Goal: Task Accomplishment & Management: Manage account settings

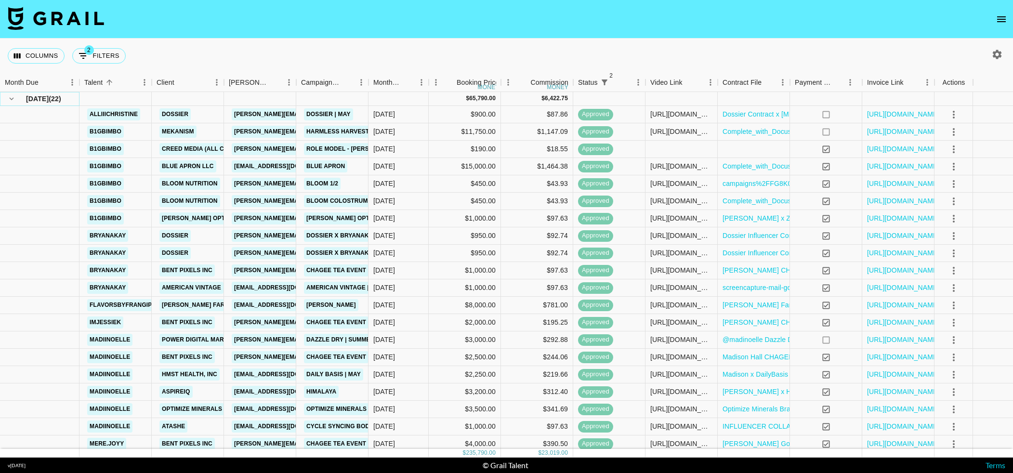
click at [14, 100] on icon "hide children" at bounding box center [11, 98] width 9 height 9
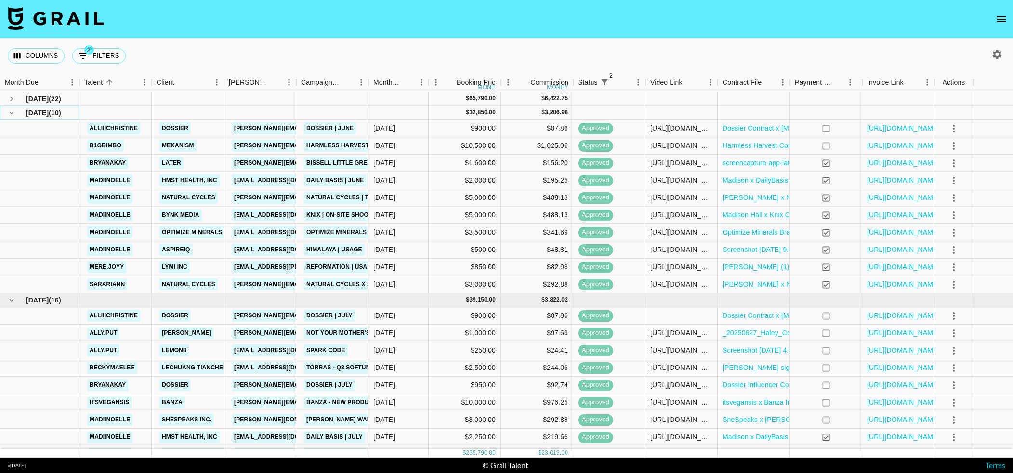
click at [6, 115] on button "hide children" at bounding box center [11, 112] width 13 height 13
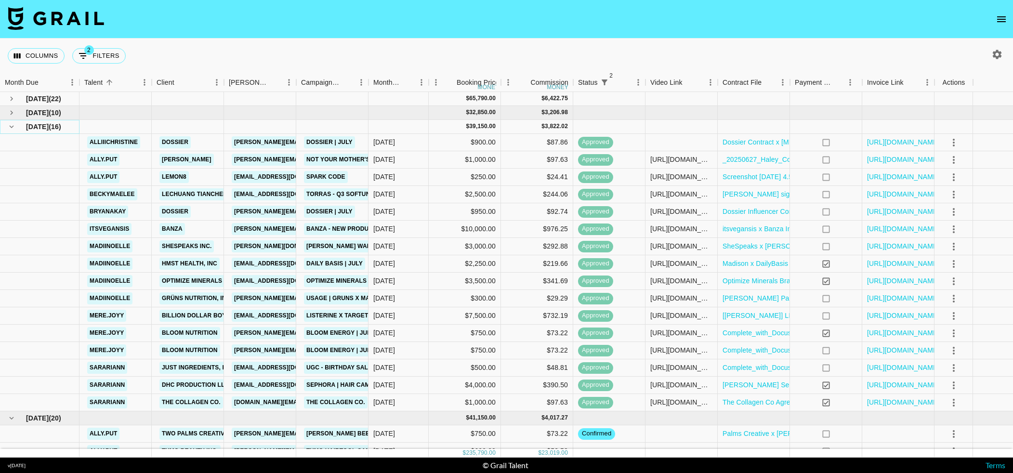
click at [7, 125] on icon "hide children" at bounding box center [11, 126] width 9 height 9
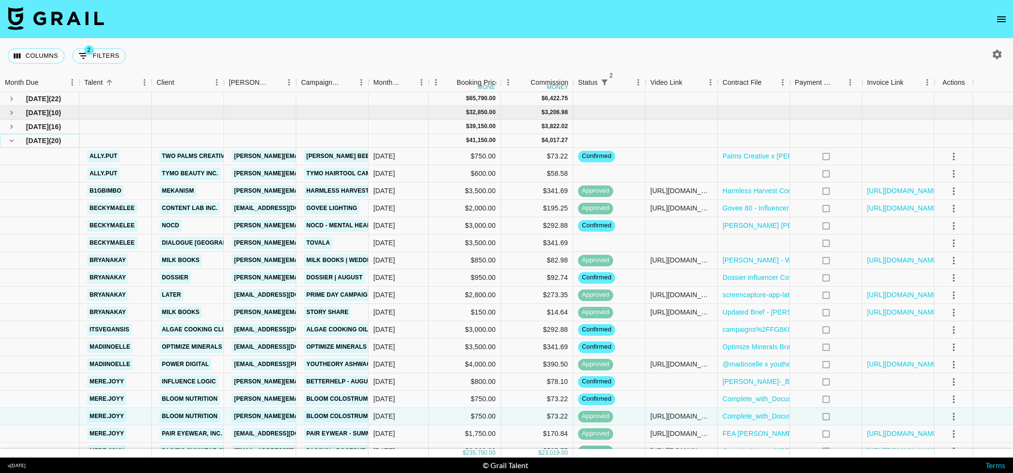
click at [8, 143] on icon "hide children" at bounding box center [11, 140] width 9 height 9
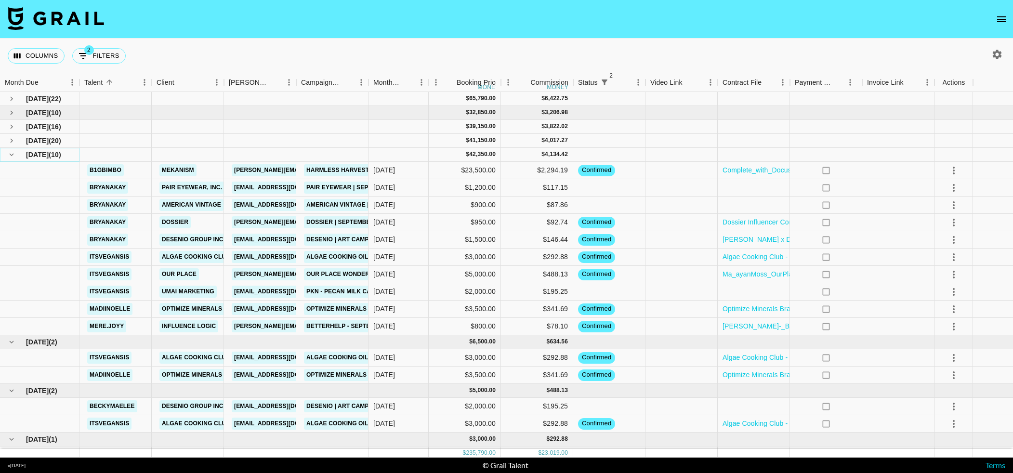
click at [10, 151] on icon "hide children" at bounding box center [11, 154] width 9 height 9
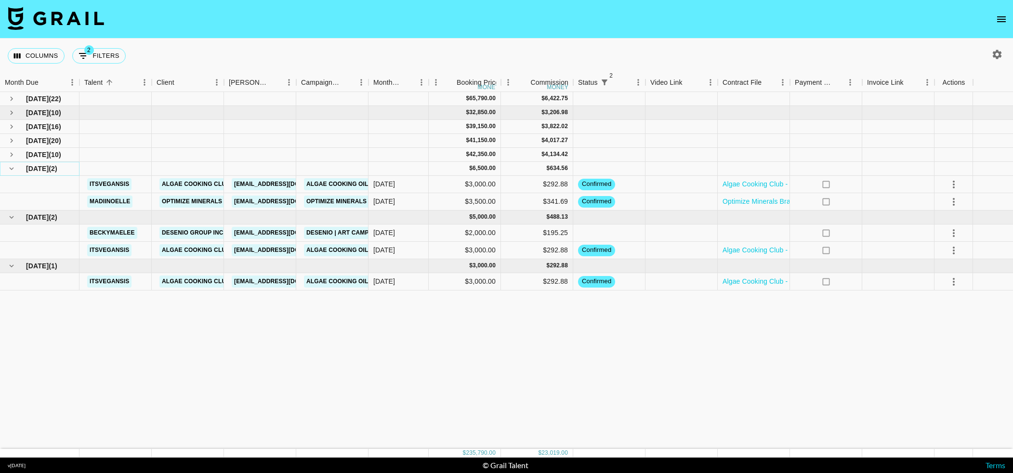
click at [12, 173] on button "hide children" at bounding box center [11, 168] width 13 height 13
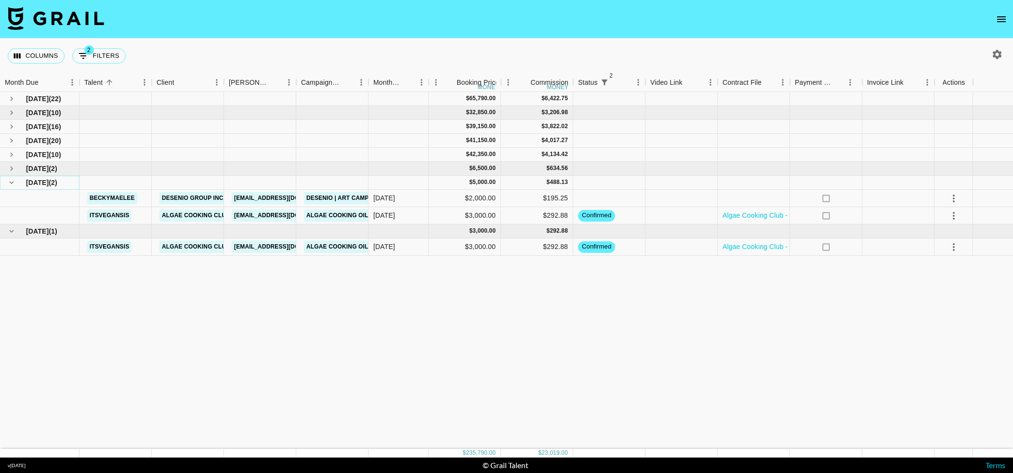
click at [11, 189] on button "hide children" at bounding box center [11, 182] width 13 height 13
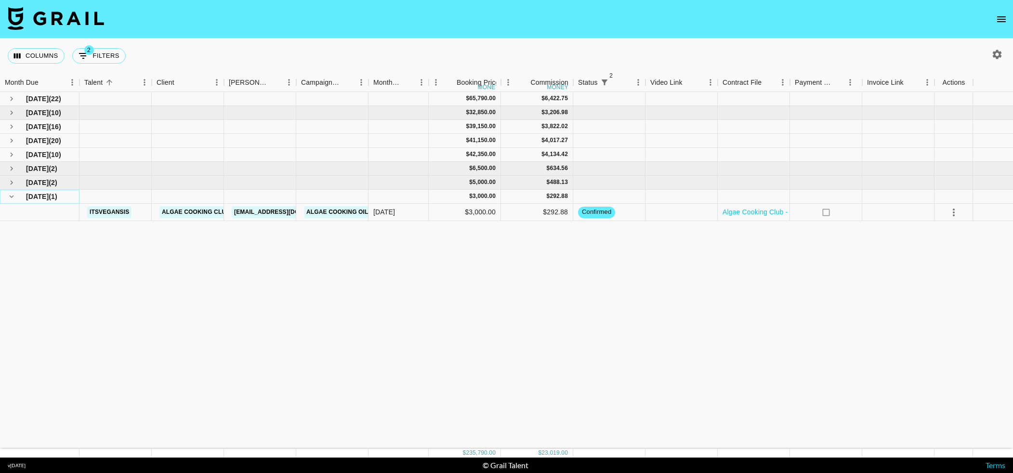
click at [10, 200] on icon "hide children" at bounding box center [11, 196] width 9 height 9
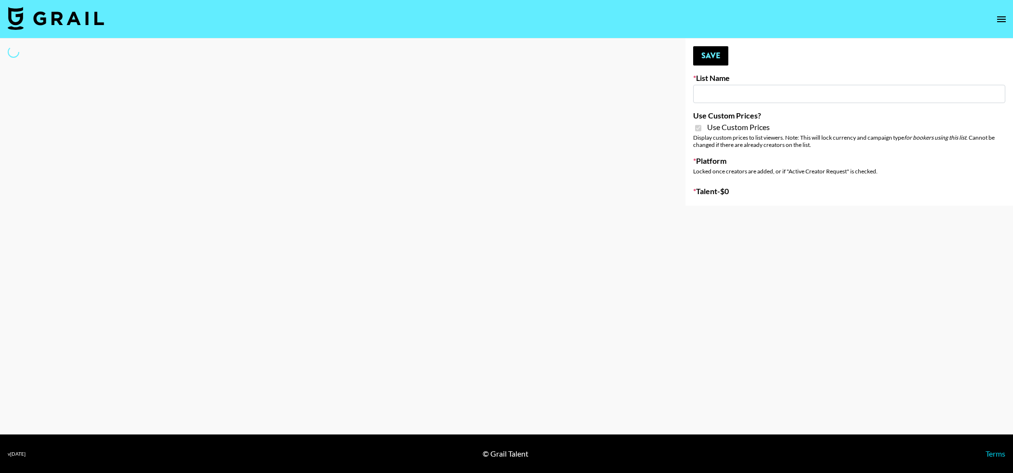
select select "Brand"
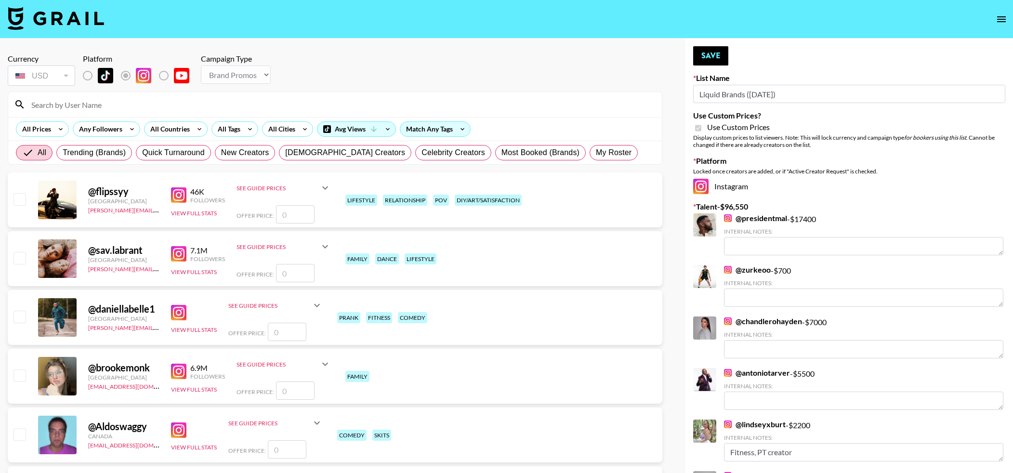
type input "Liquid Brands ([DATE])"
checkbox input "true"
click at [155, 98] on input at bounding box center [341, 104] width 631 height 15
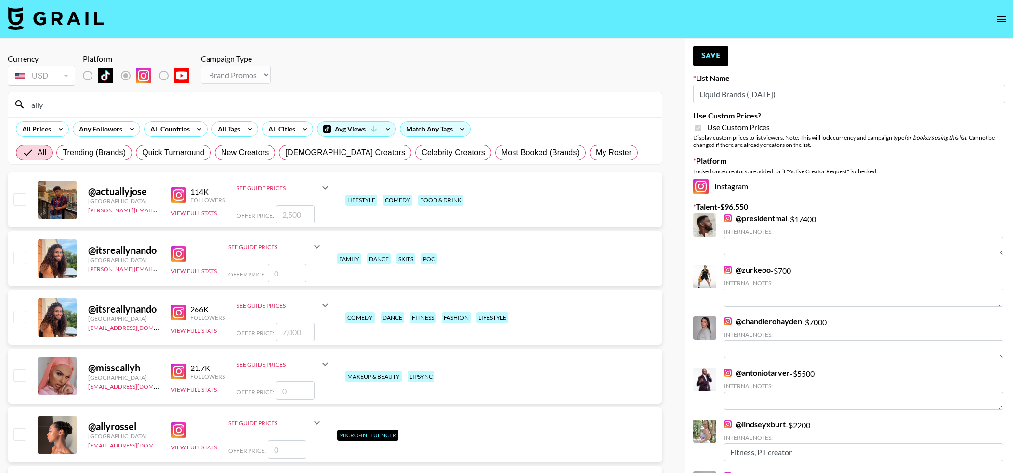
type input "ally.put"
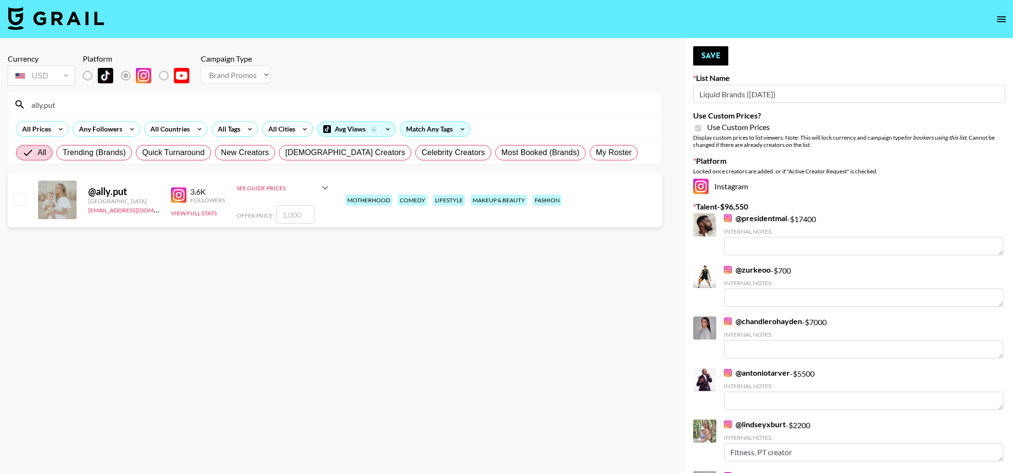
click at [15, 209] on div "@ ally.put United States kayla@grail-talent.com 3.6K Followers View Full Stats …" at bounding box center [335, 200] width 655 height 55
click at [21, 201] on input "checkbox" at bounding box center [19, 199] width 12 height 12
checkbox input "true"
type input "1000"
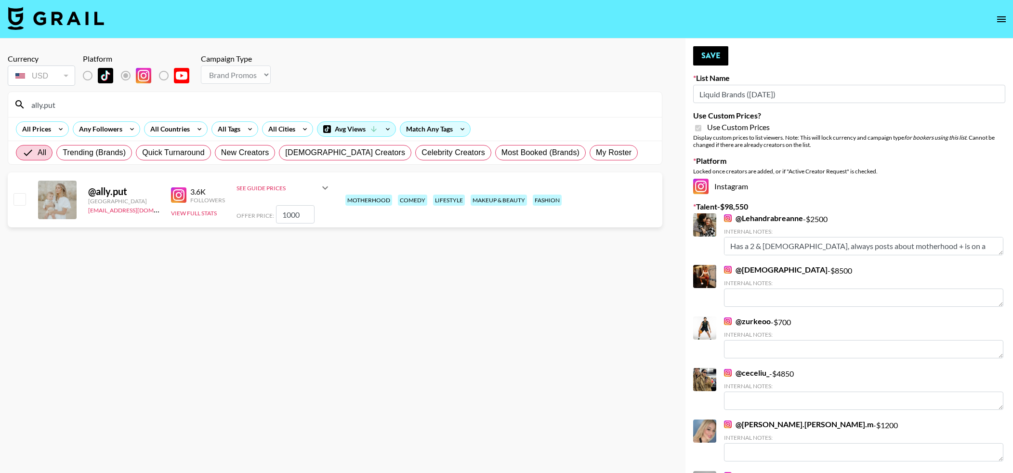
click at [277, 218] on input "1000" at bounding box center [295, 214] width 39 height 18
checkbox input "true"
type input "750"
click at [719, 58] on button "Save" at bounding box center [710, 55] width 35 height 19
